Goal: Information Seeking & Learning: Learn about a topic

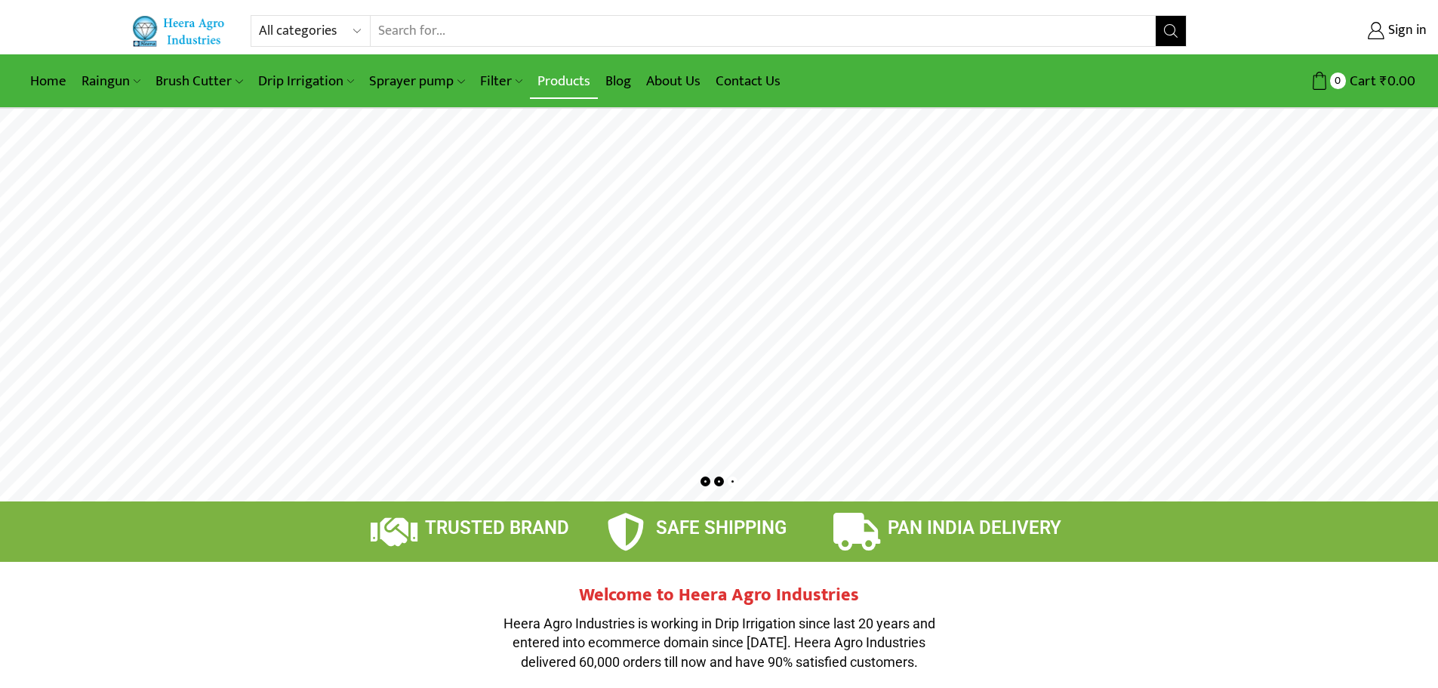
type input "[EMAIL_ADDRESS][DOMAIN_NAME]"
click at [547, 76] on link "Products" at bounding box center [564, 80] width 68 height 35
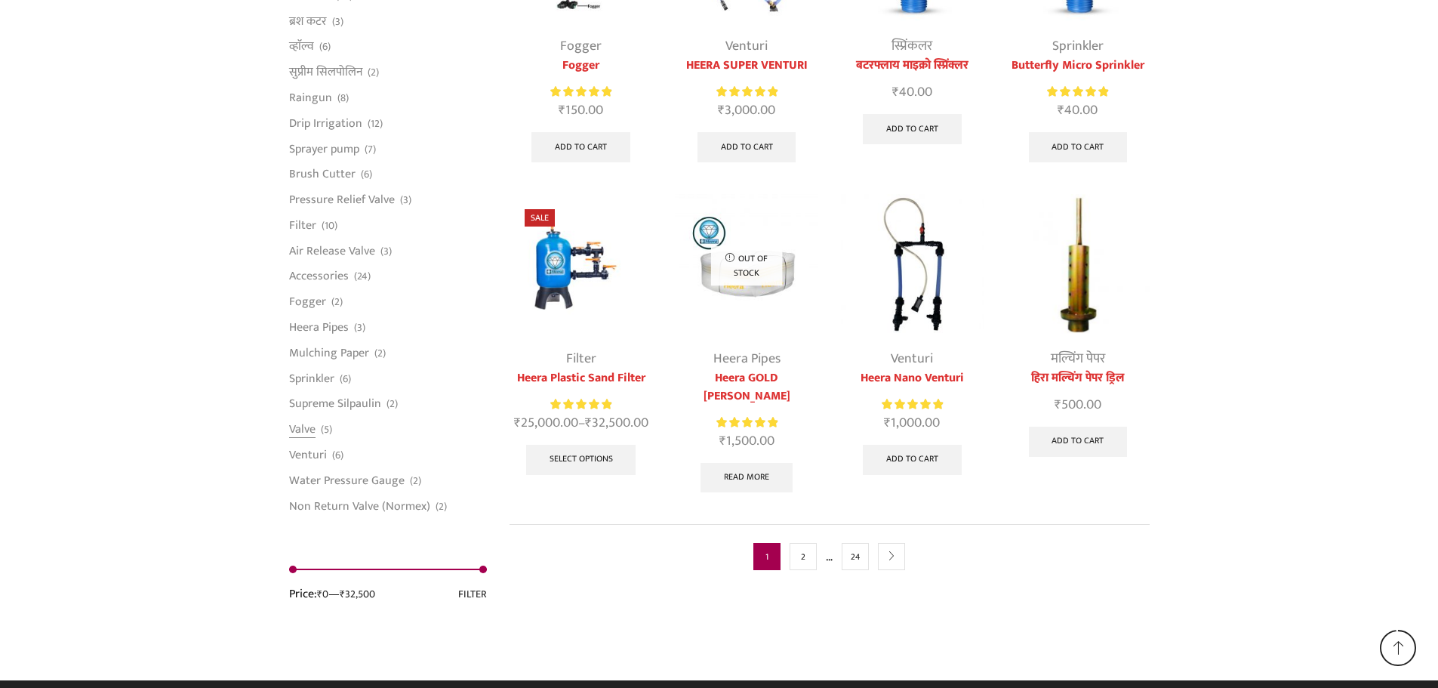
scroll to position [3772, 0]
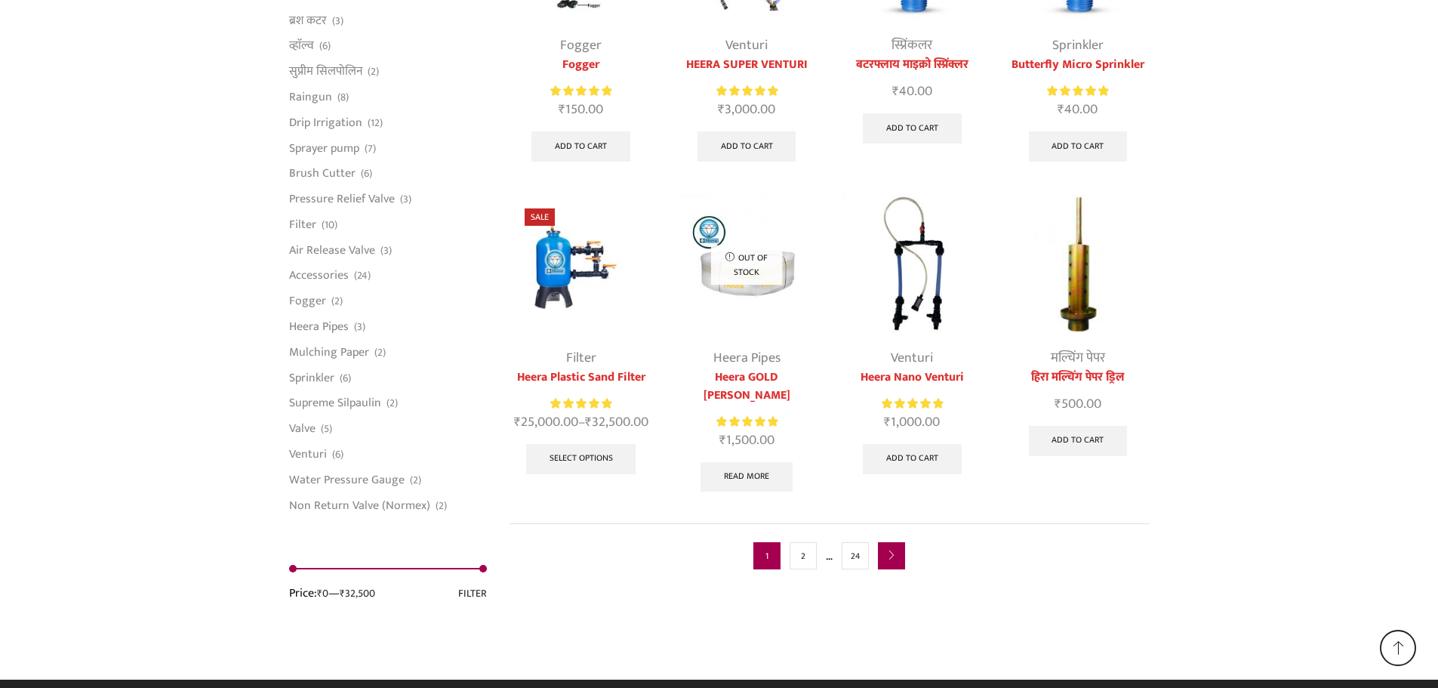
type input "[EMAIL_ADDRESS][DOMAIN_NAME]"
click at [898, 542] on link "next" at bounding box center [891, 555] width 27 height 27
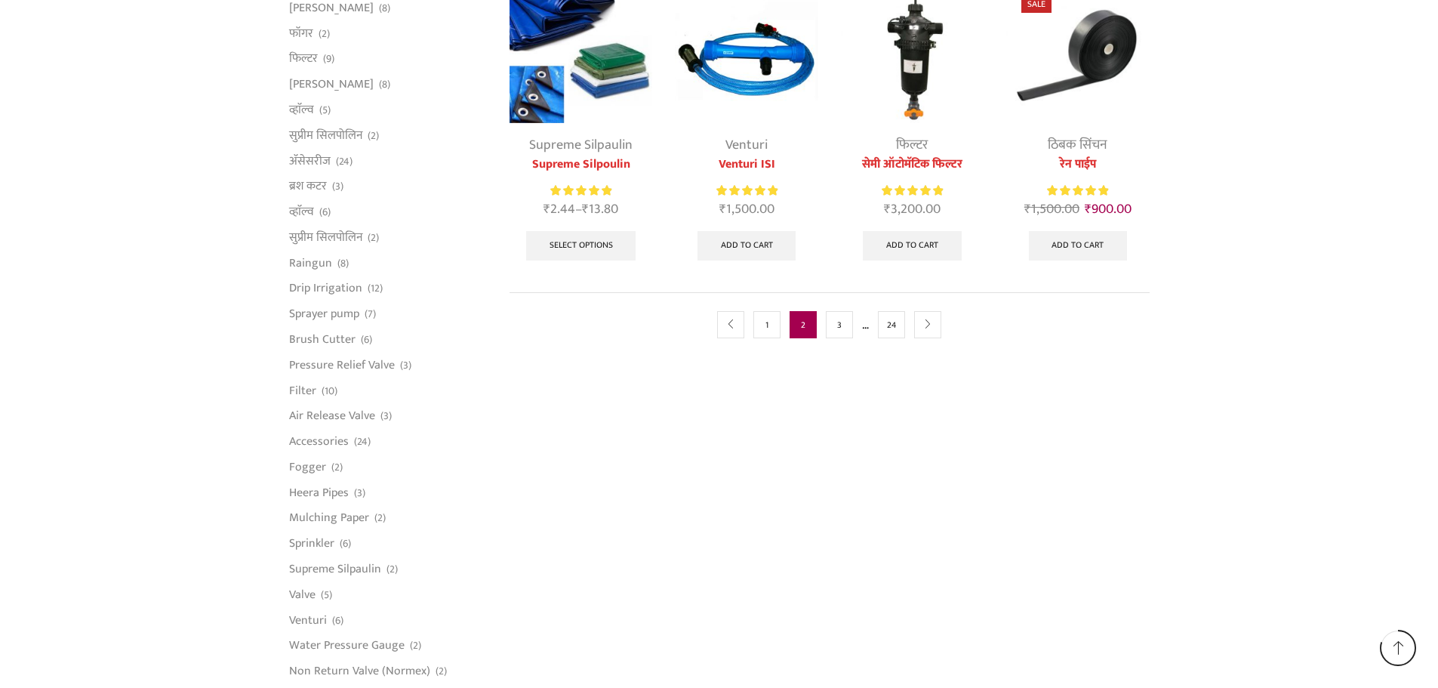
scroll to position [906, 0]
type input "[EMAIL_ADDRESS][DOMAIN_NAME]"
click at [926, 319] on icon "next" at bounding box center [927, 323] width 9 height 9
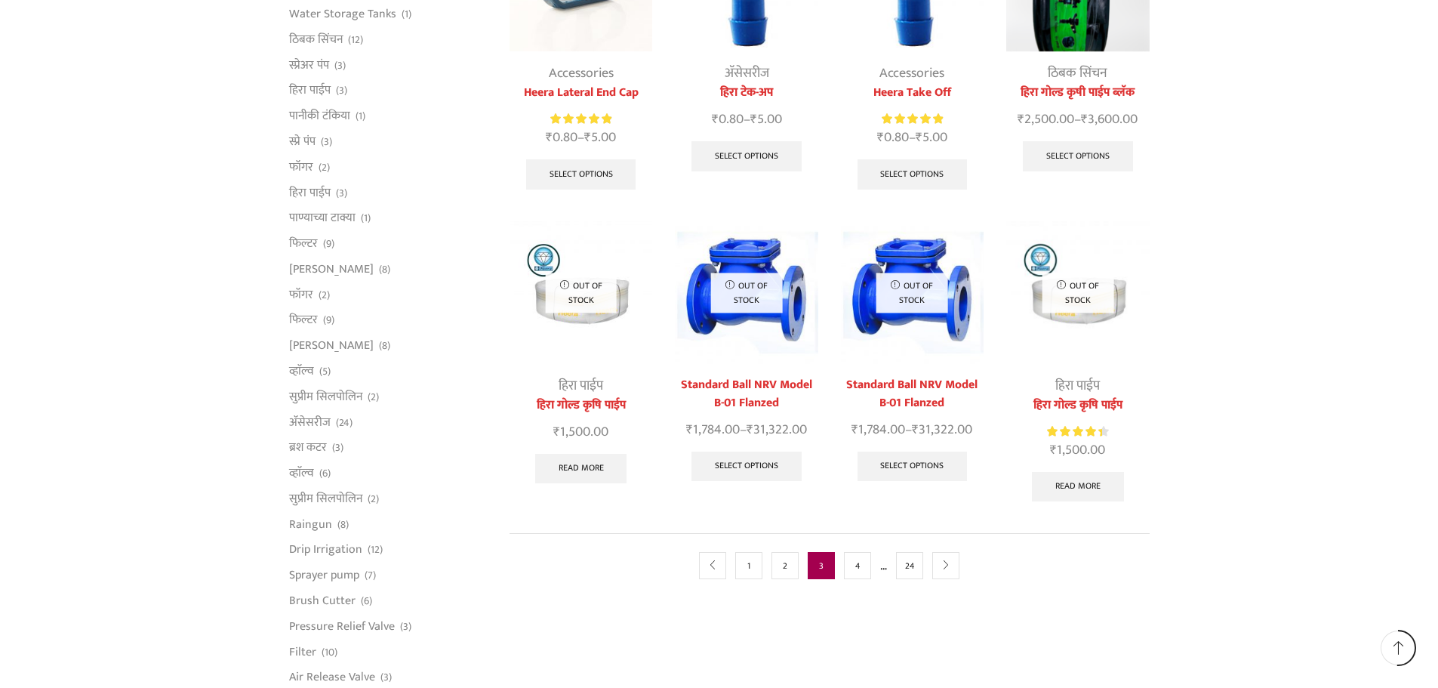
scroll to position [831, 0]
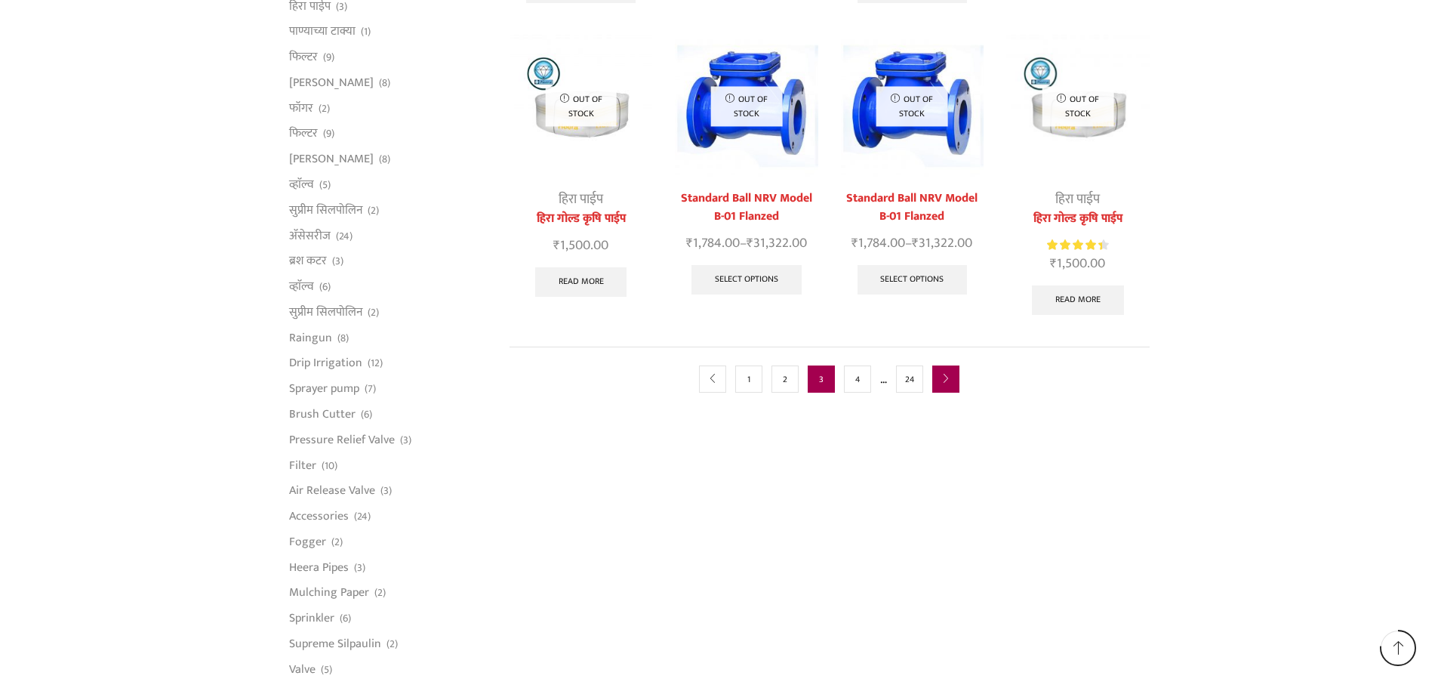
type input "[EMAIL_ADDRESS][DOMAIN_NAME]"
click at [937, 365] on link "next" at bounding box center [946, 378] width 27 height 27
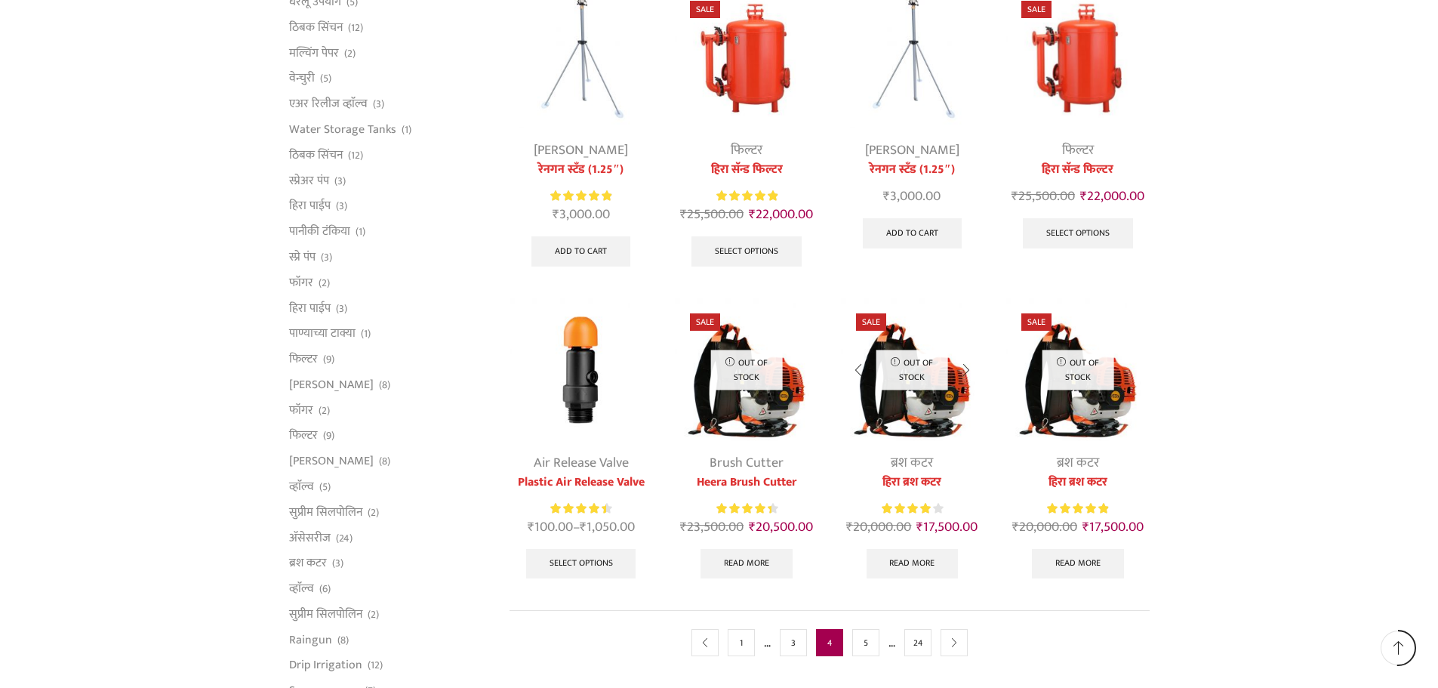
scroll to position [831, 0]
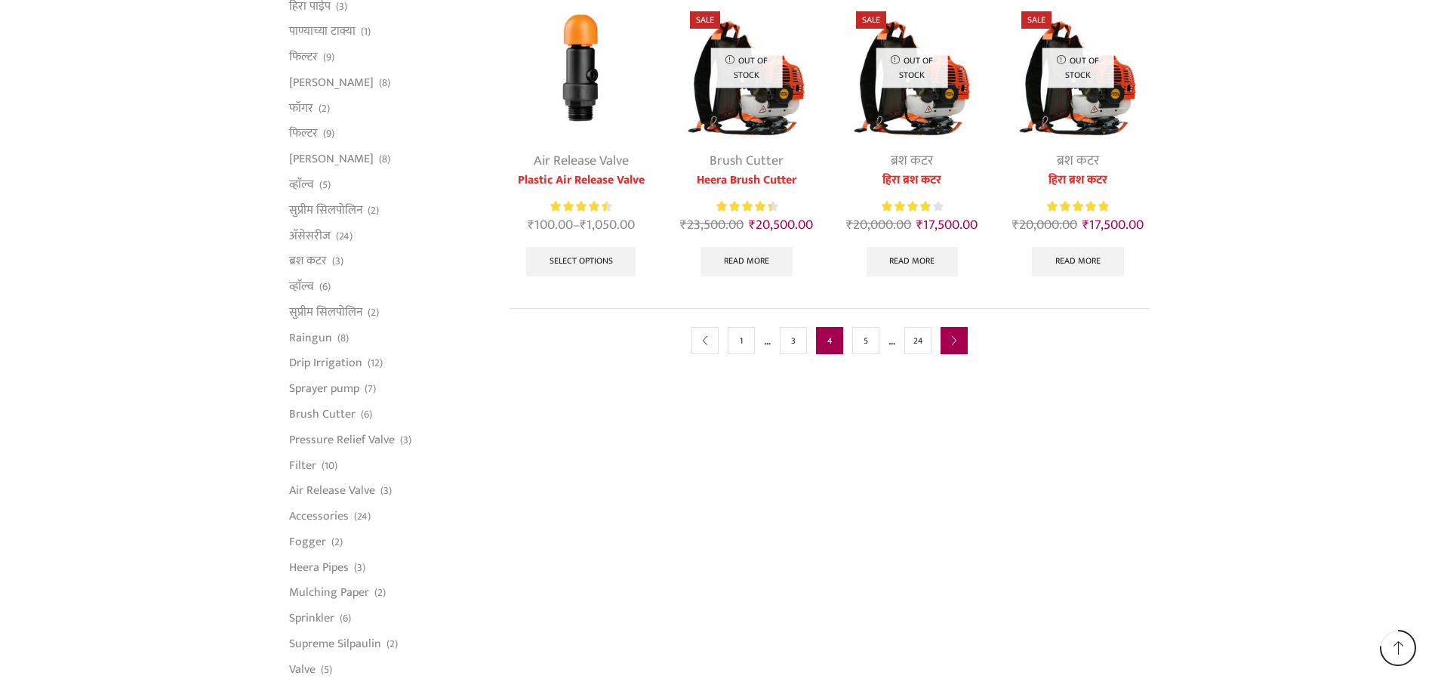
type input "[EMAIL_ADDRESS][DOMAIN_NAME]"
click at [954, 341] on icon "next" at bounding box center [954, 341] width 9 height 9
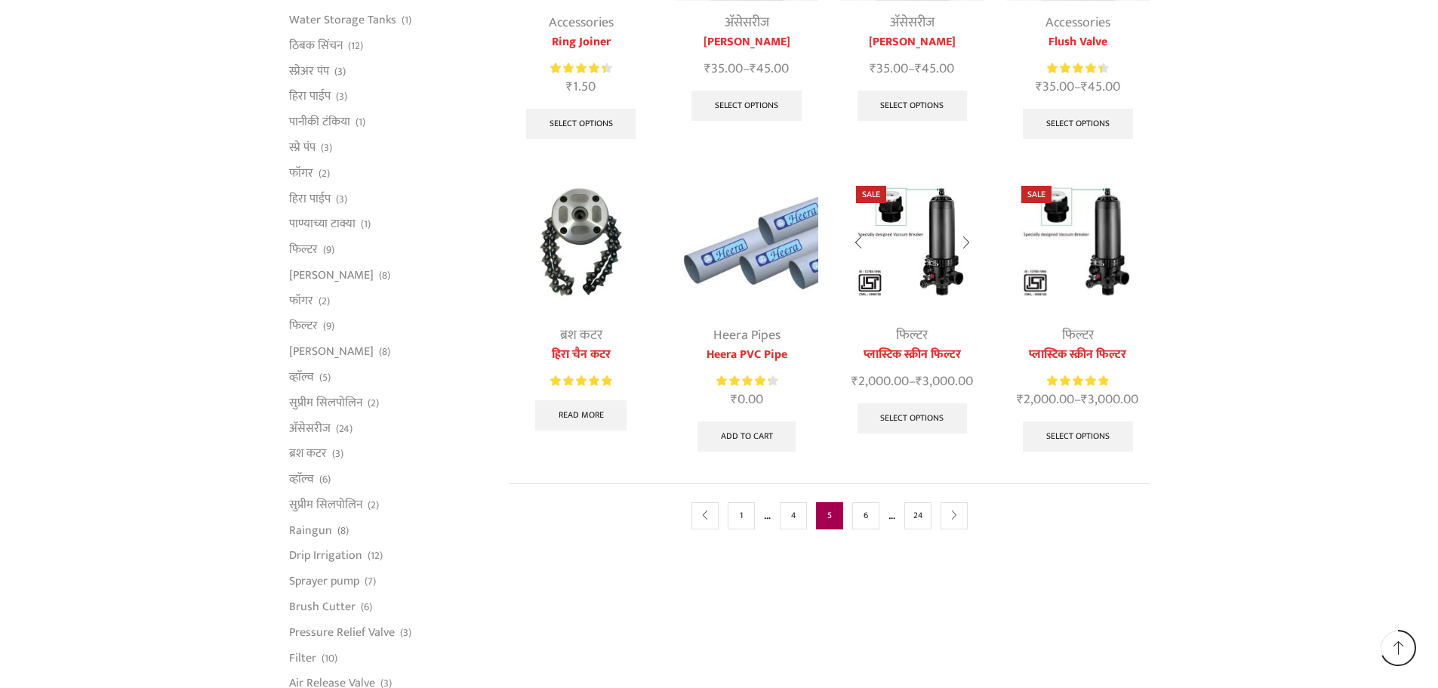
scroll to position [755, 0]
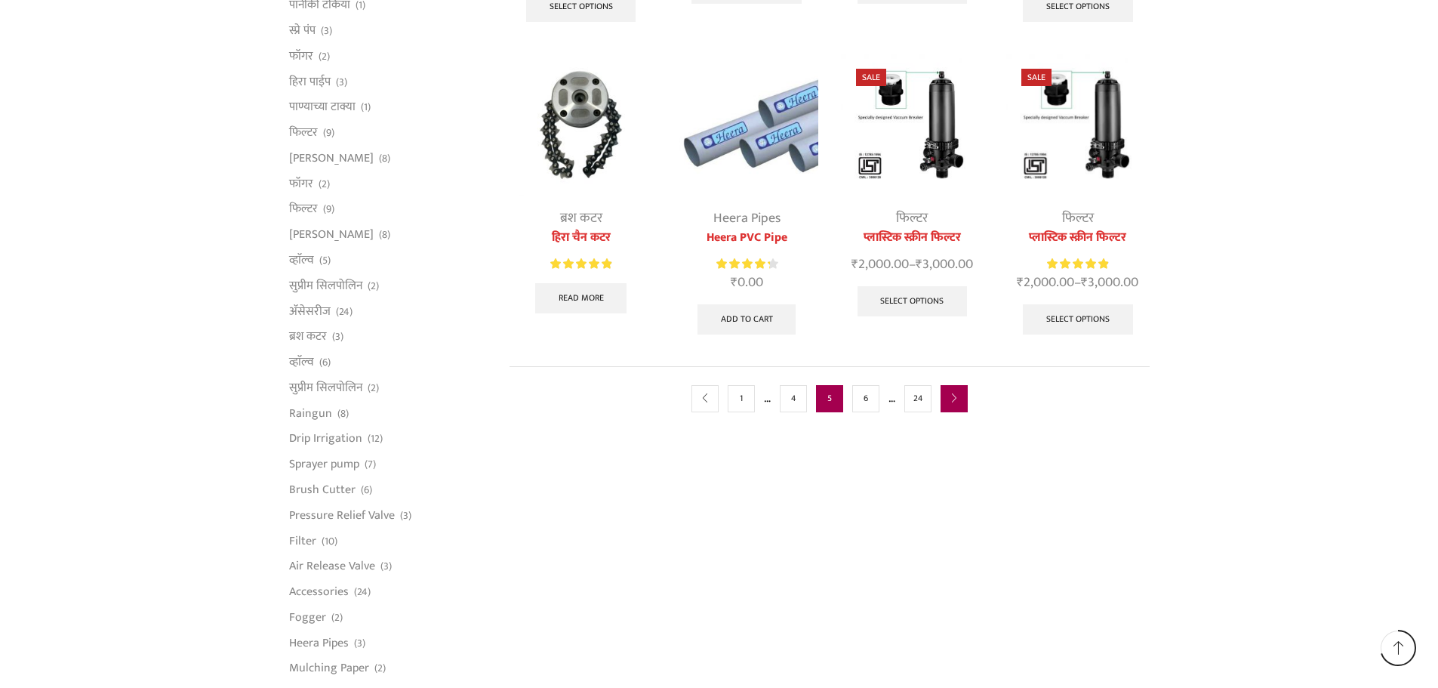
type input "[EMAIL_ADDRESS][DOMAIN_NAME]"
click at [956, 397] on icon "next" at bounding box center [954, 398] width 9 height 9
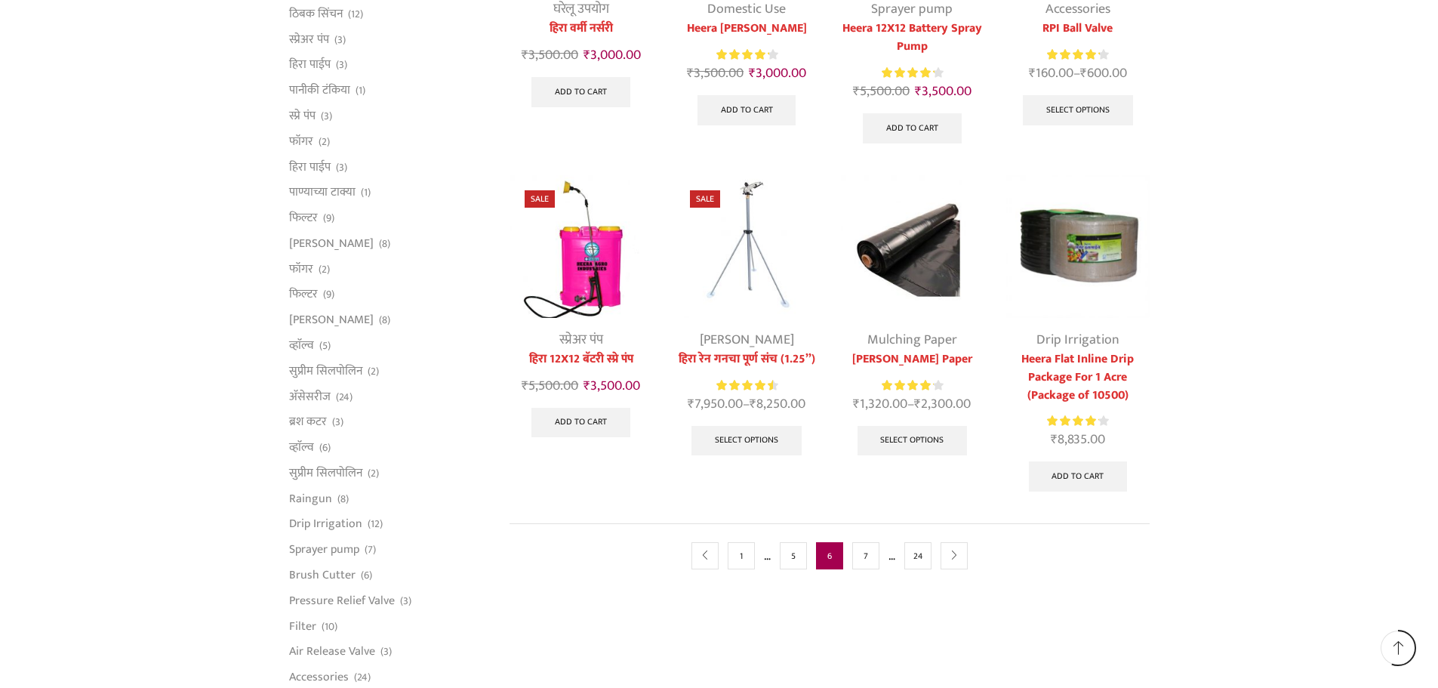
scroll to position [755, 0]
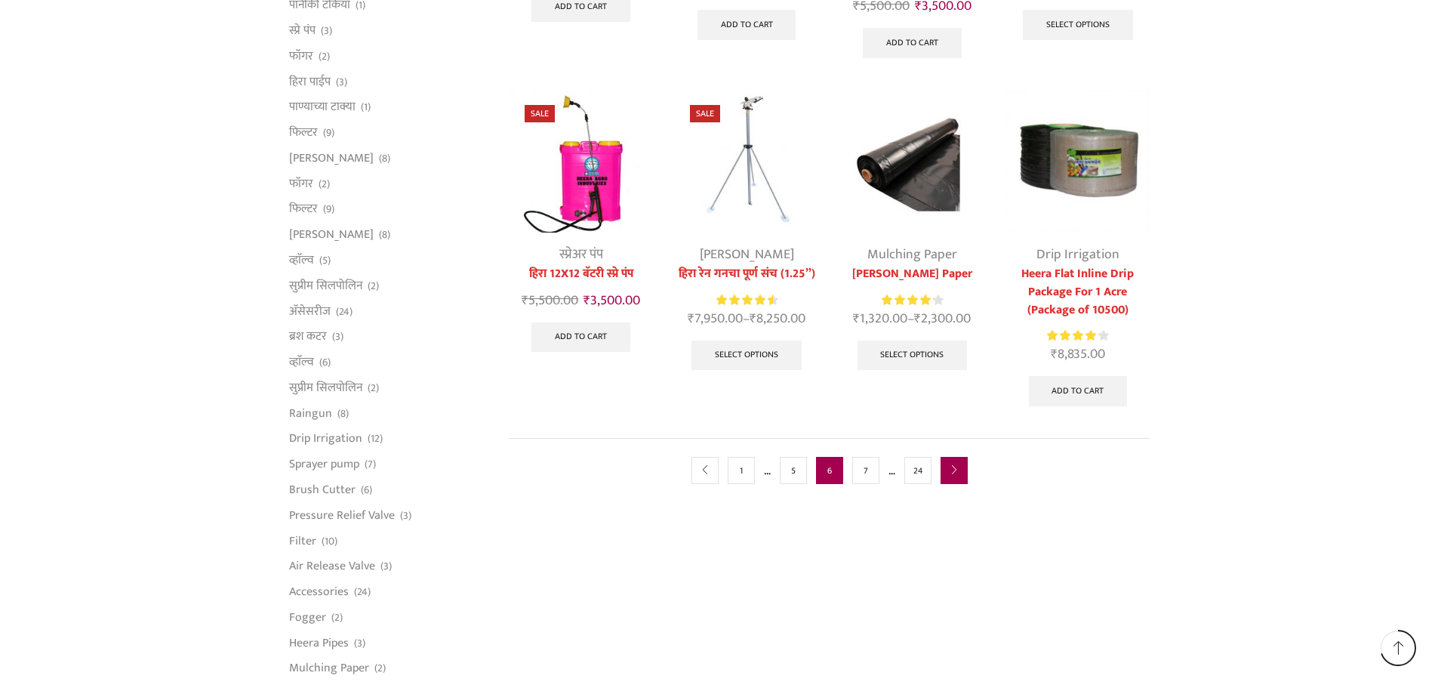
type input "[EMAIL_ADDRESS][DOMAIN_NAME]"
click at [964, 470] on link "next" at bounding box center [954, 470] width 27 height 27
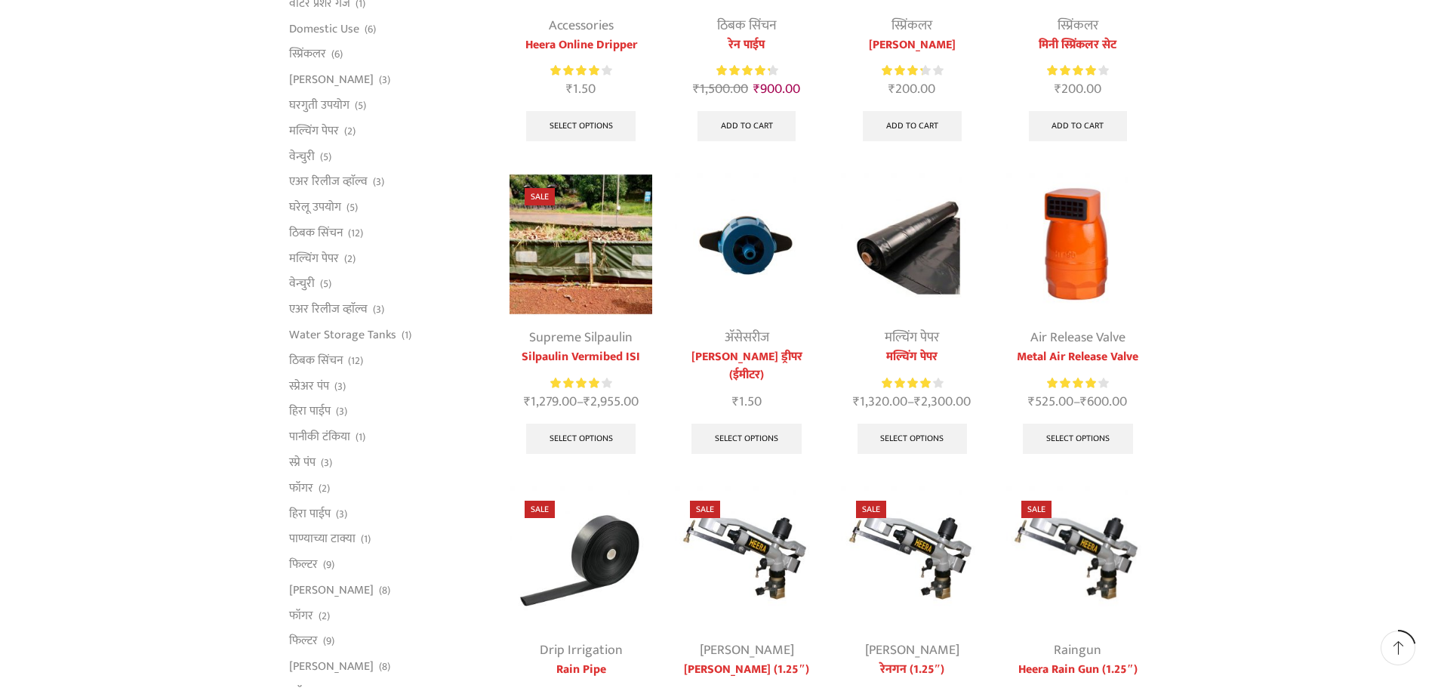
scroll to position [529, 0]
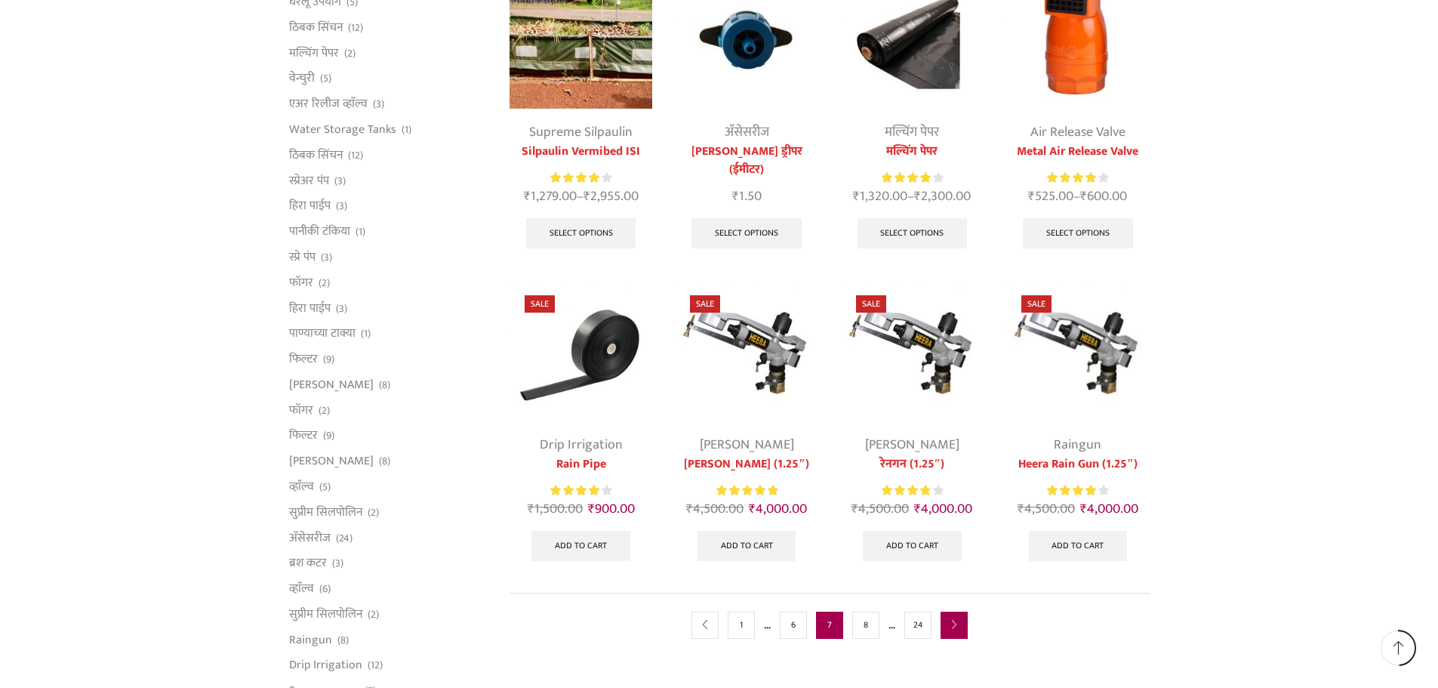
type input "[EMAIL_ADDRESS][DOMAIN_NAME]"
click at [957, 627] on icon "next" at bounding box center [954, 625] width 9 height 9
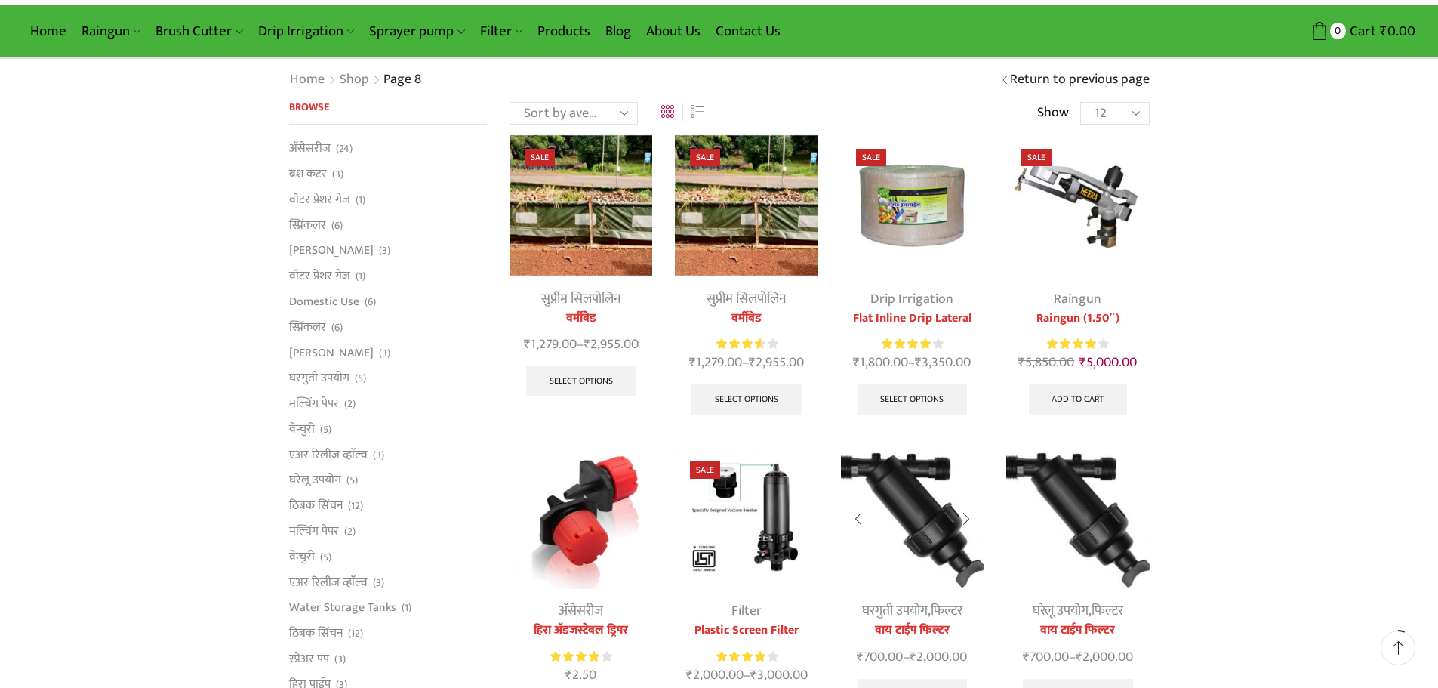
scroll to position [76, 0]
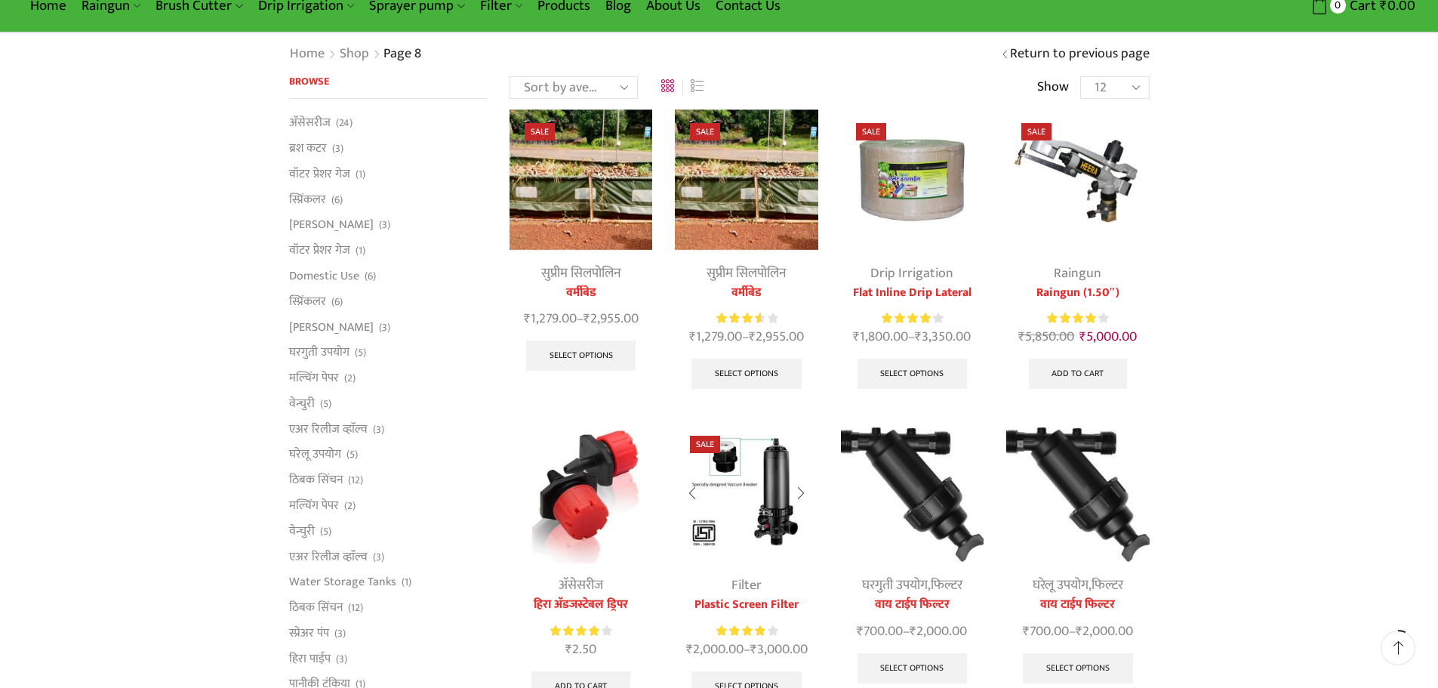
type input "[EMAIL_ADDRESS][DOMAIN_NAME]"
drag, startPoint x: 801, startPoint y: 592, endPoint x: 395, endPoint y: 519, distance: 412.6
drag, startPoint x: 395, startPoint y: 519, endPoint x: 658, endPoint y: 393, distance: 291.8
click at [658, 393] on div "Sale सुप्रीम सिलपोलिन वर्मीबेड ₹ 1,279.00 – ₹ 2,955.00 Select options This prod…" at bounding box center [580, 255] width 165 height 294
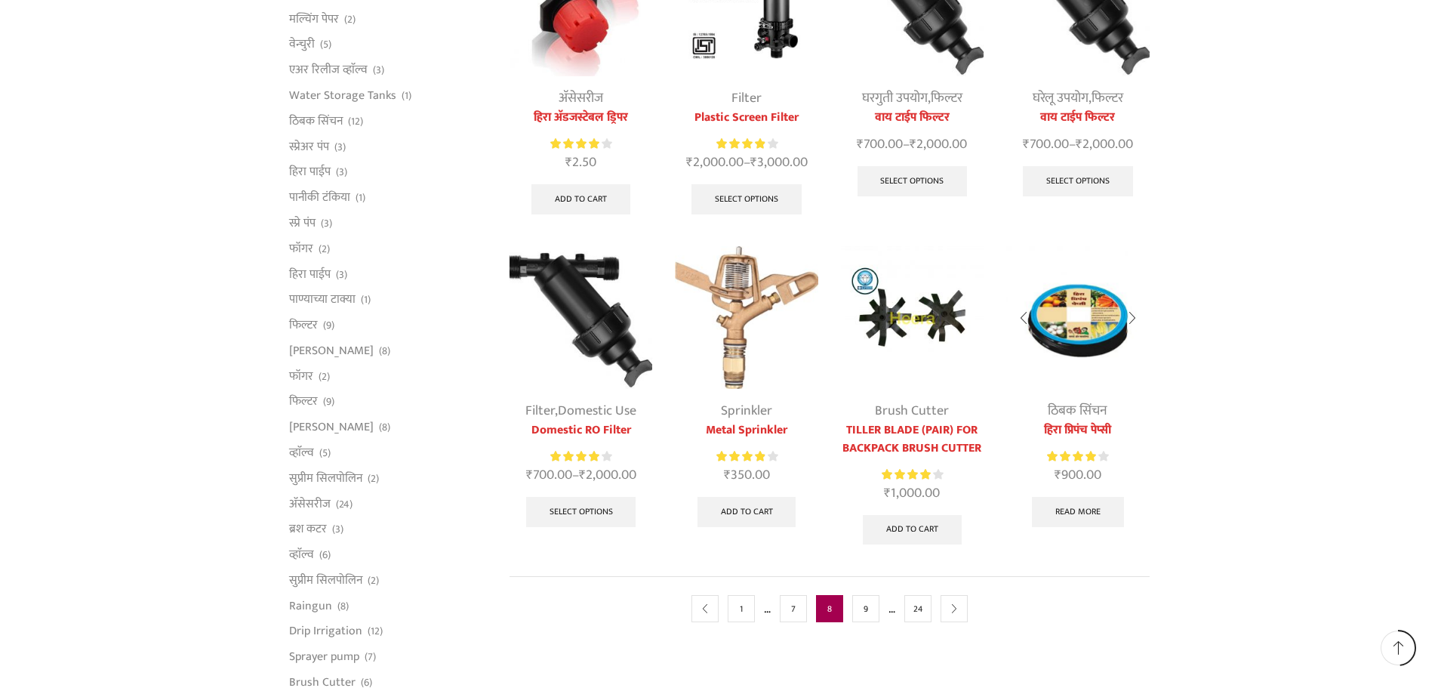
scroll to position [604, 0]
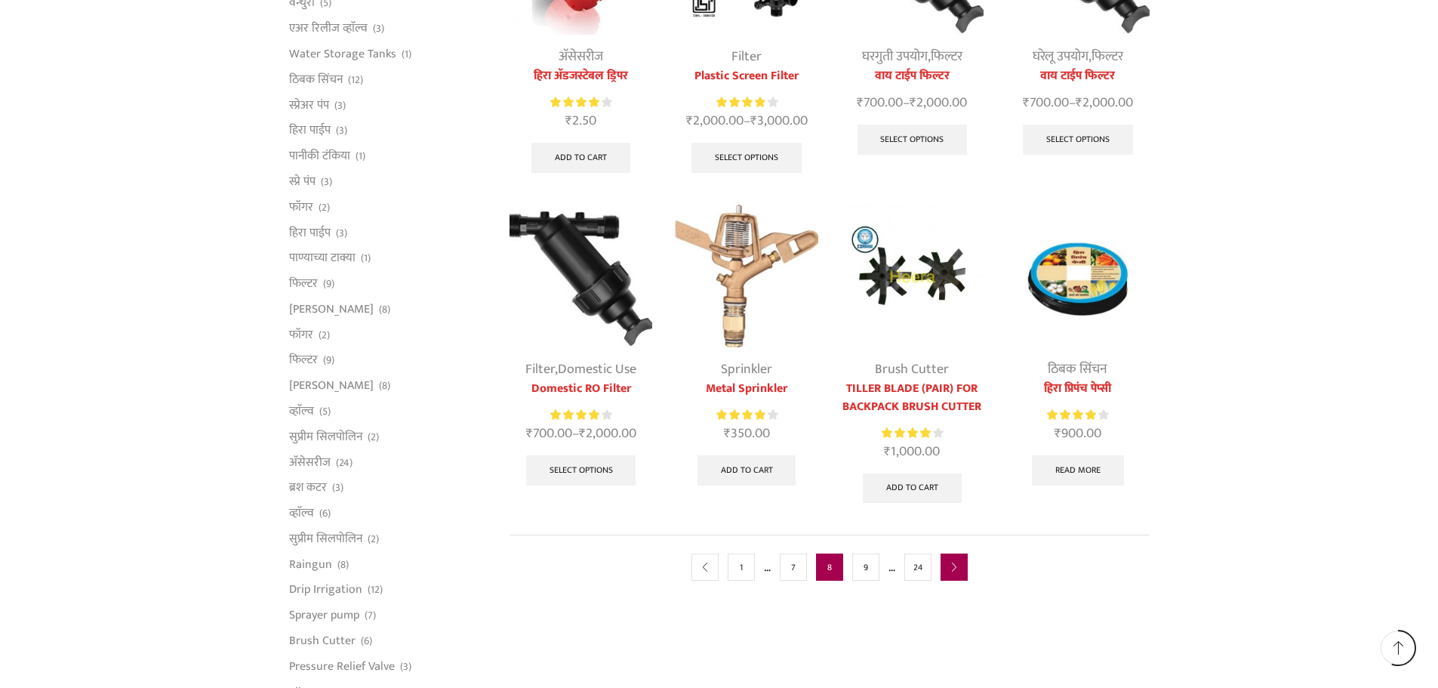
click at [945, 564] on link "next" at bounding box center [954, 566] width 27 height 27
